Goal: Task Accomplishment & Management: Manage account settings

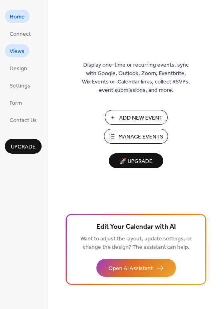
click at [17, 53] on span "Views" at bounding box center [17, 51] width 15 height 8
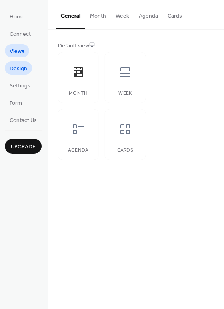
click at [18, 67] on span "Design" at bounding box center [19, 69] width 18 height 8
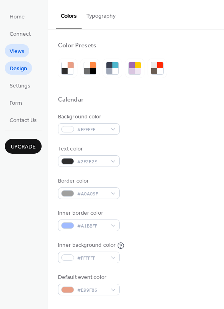
click at [16, 55] on span "Views" at bounding box center [17, 51] width 15 height 8
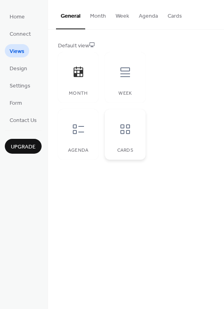
click at [120, 130] on icon at bounding box center [125, 129] width 13 height 13
click at [152, 17] on button "Agenda" at bounding box center [148, 14] width 29 height 28
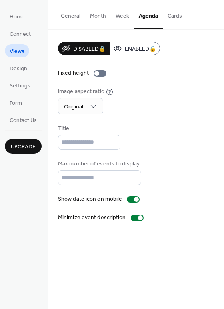
click at [172, 18] on button "Cards" at bounding box center [175, 14] width 24 height 28
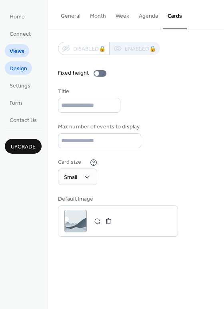
click at [18, 68] on span "Design" at bounding box center [19, 69] width 18 height 8
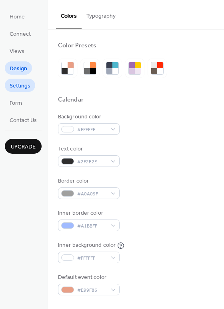
click at [21, 86] on span "Settings" at bounding box center [20, 86] width 21 height 8
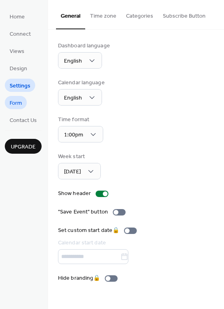
click at [16, 102] on span "Form" at bounding box center [16, 103] width 12 height 8
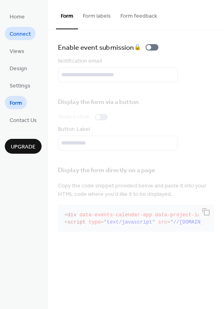
click at [19, 32] on span "Connect" at bounding box center [20, 34] width 21 height 8
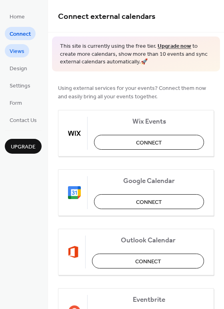
click at [16, 49] on span "Views" at bounding box center [17, 51] width 15 height 8
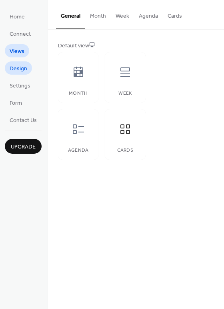
click at [16, 68] on span "Design" at bounding box center [19, 69] width 18 height 8
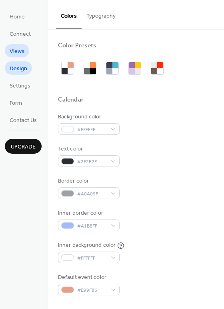
click at [20, 53] on span "Views" at bounding box center [17, 51] width 15 height 8
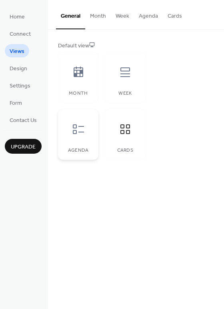
click at [85, 136] on div at bounding box center [79, 129] width 24 height 24
click at [124, 80] on div at bounding box center [125, 72] width 24 height 24
click at [81, 80] on div at bounding box center [79, 72] width 24 height 24
click at [118, 72] on div at bounding box center [125, 72] width 24 height 24
click at [124, 125] on icon at bounding box center [126, 129] width 10 height 10
